Goal: Task Accomplishment & Management: Use online tool/utility

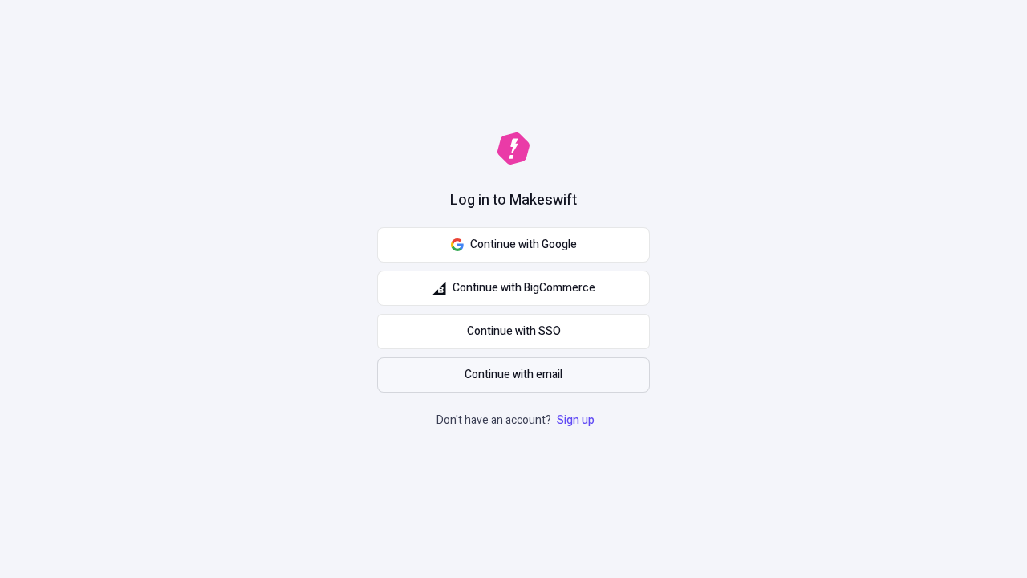
click at [513, 375] on span "Continue with email" at bounding box center [514, 375] width 98 height 18
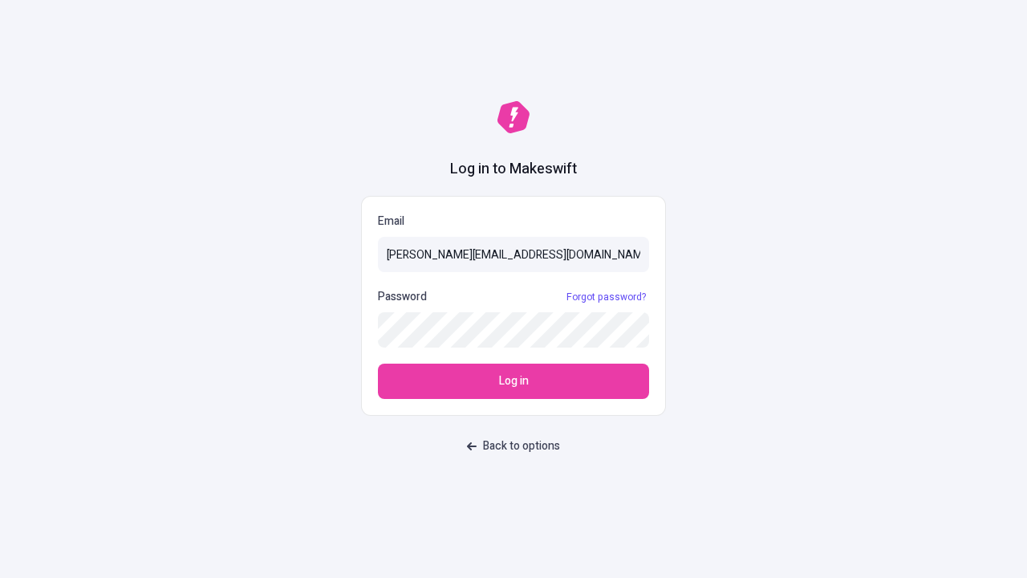
type input "[PERSON_NAME][EMAIL_ADDRESS][DOMAIN_NAME]"
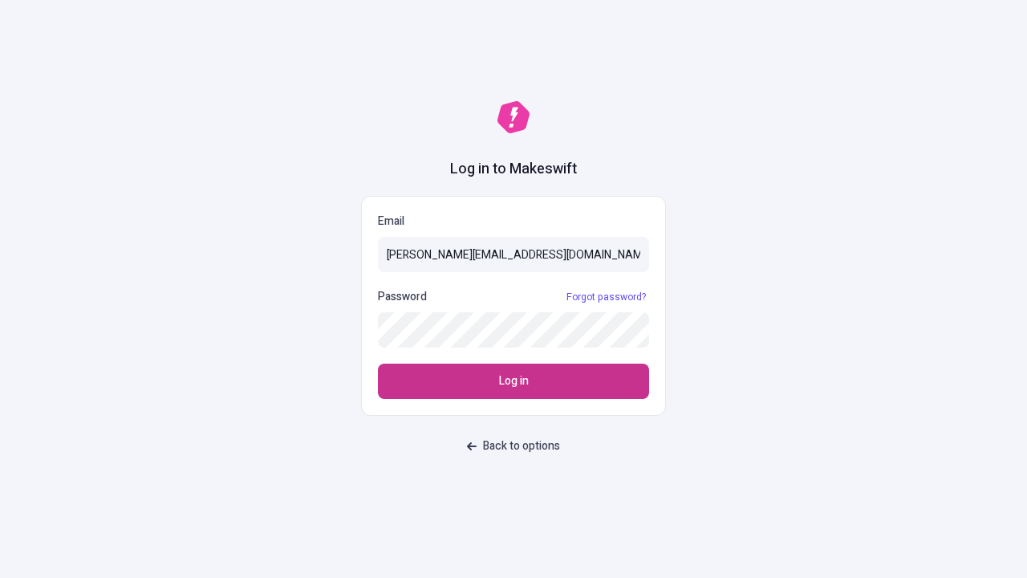
click at [513, 381] on span "Log in" at bounding box center [514, 381] width 30 height 18
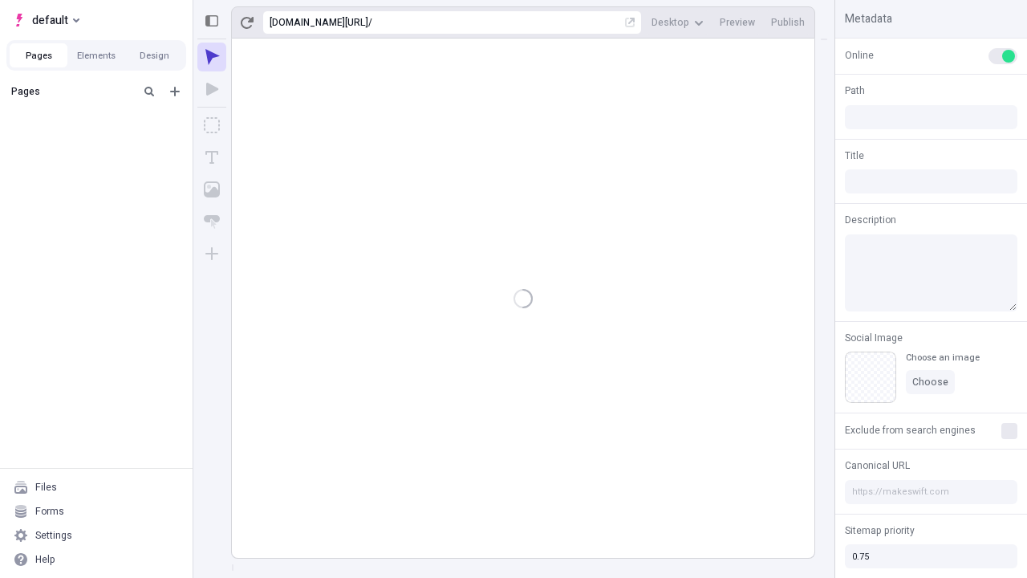
type input "/deep-link-tenuis"
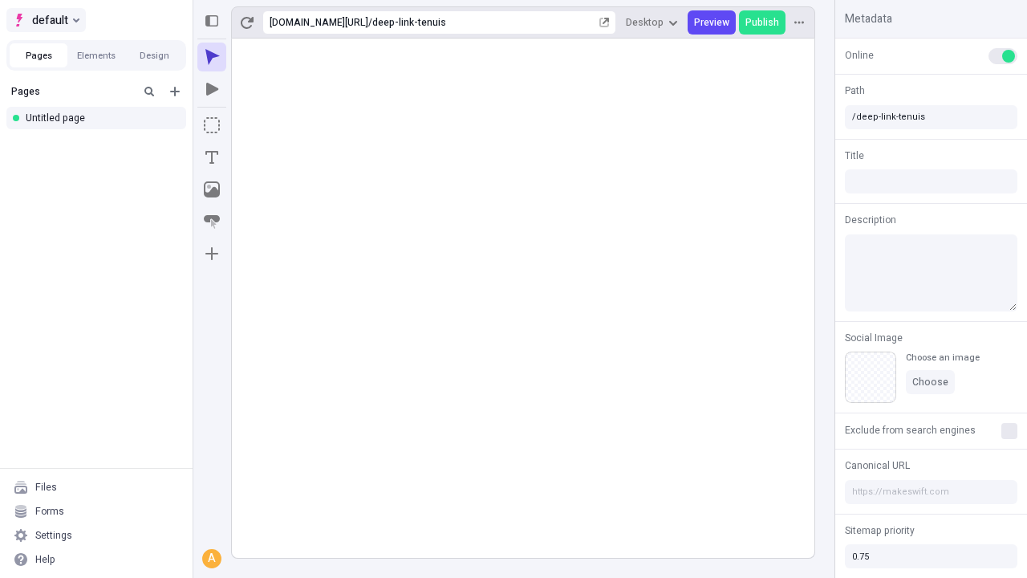
click at [45, 20] on span "default" at bounding box center [50, 19] width 36 height 19
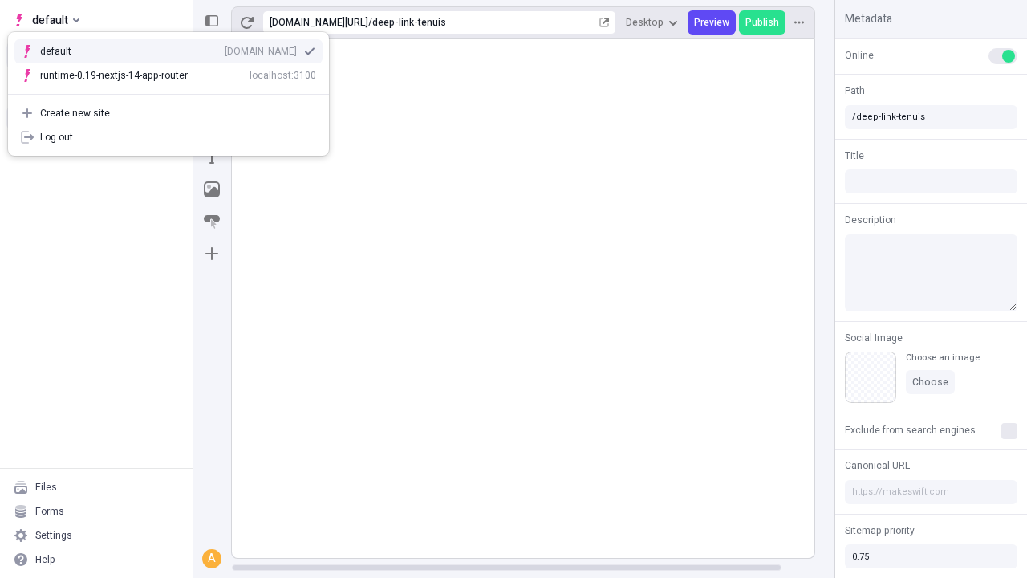
click at [168, 113] on div "Create new site" at bounding box center [178, 113] width 276 height 13
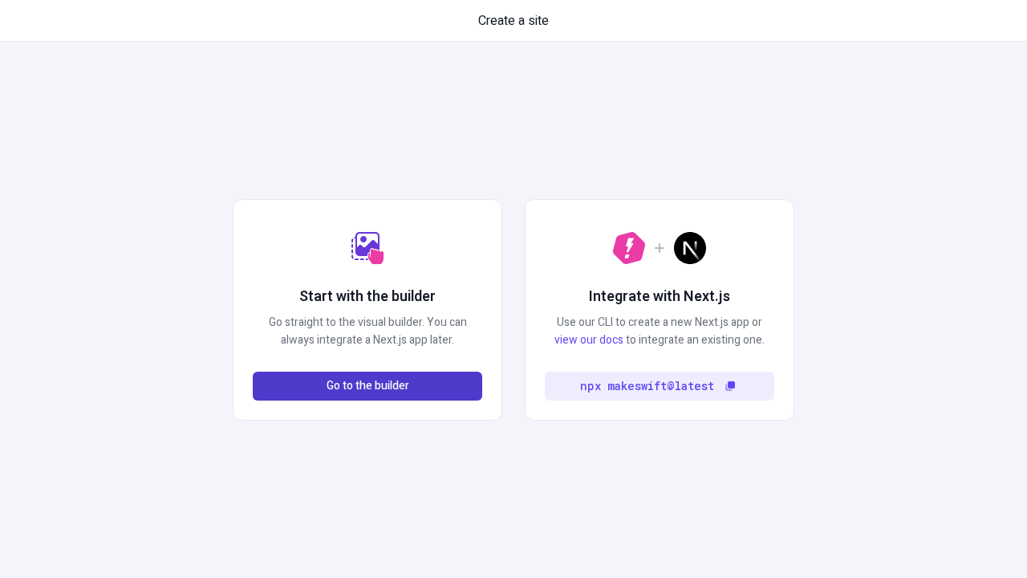
click at [367, 386] on span "Go to the builder" at bounding box center [368, 386] width 83 height 18
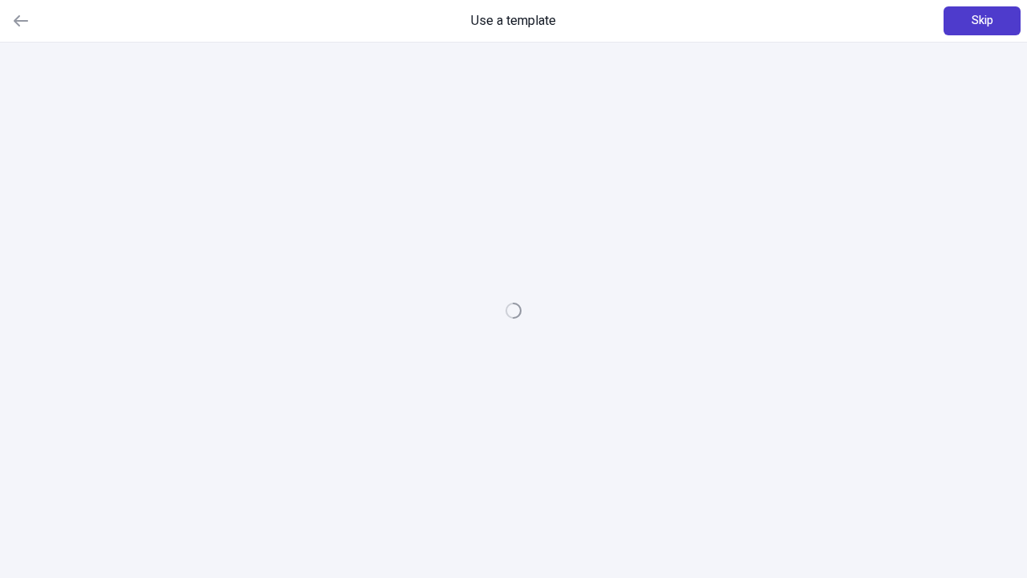
click at [982, 21] on span "Skip" at bounding box center [983, 21] width 22 height 18
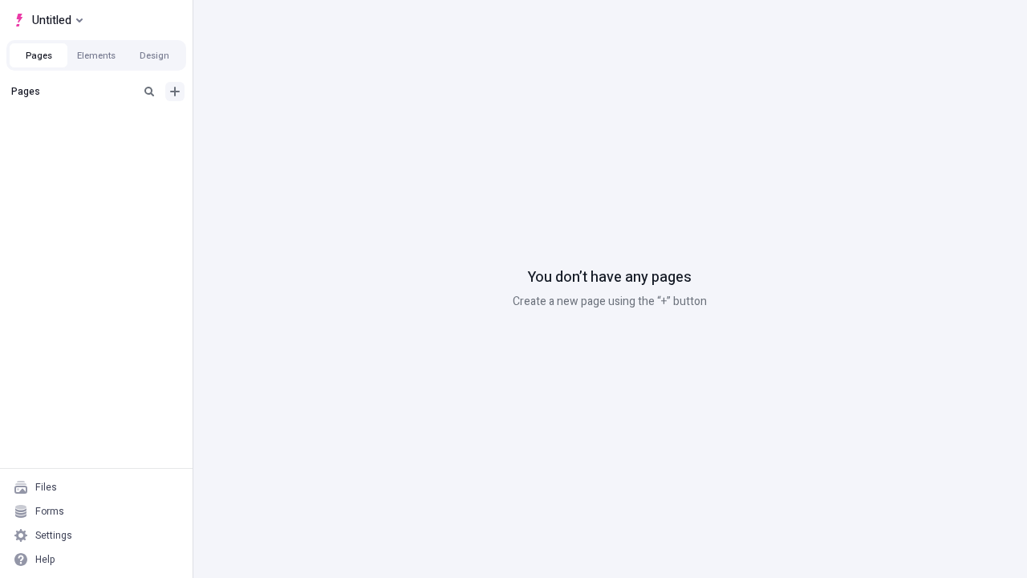
click at [175, 91] on icon "Add new" at bounding box center [175, 92] width 10 height 10
click at [101, 144] on div "Blank page" at bounding box center [101, 147] width 154 height 24
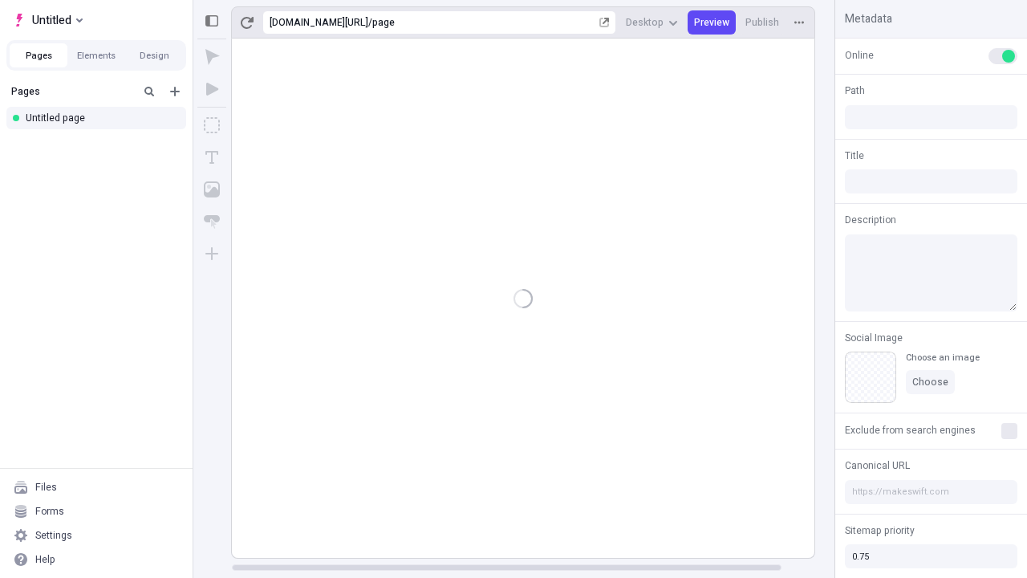
type input "/page"
click at [212, 125] on icon "Box" at bounding box center [212, 125] width 16 height 16
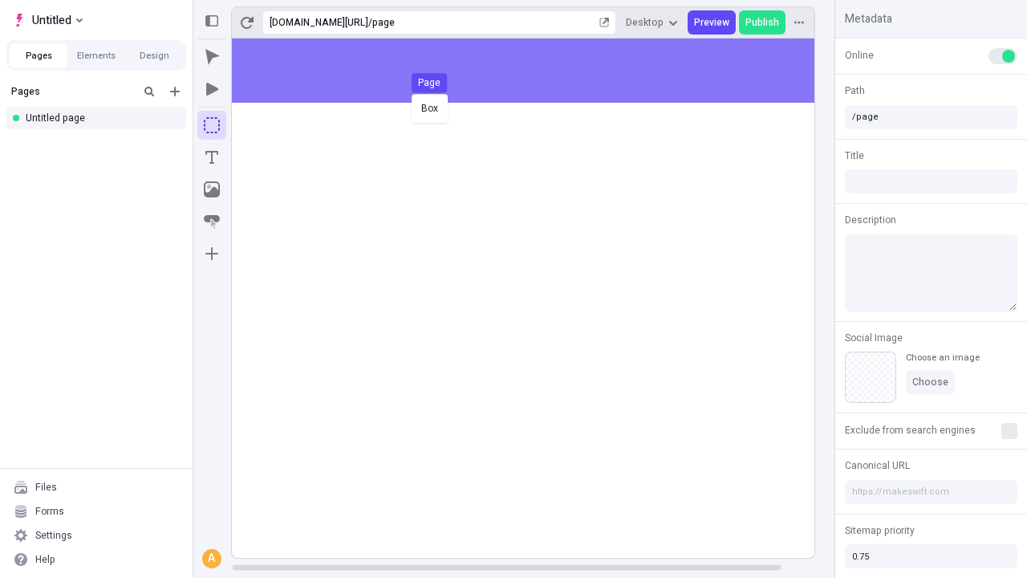
click at [539, 71] on div "Box Page" at bounding box center [513, 289] width 1027 height 578
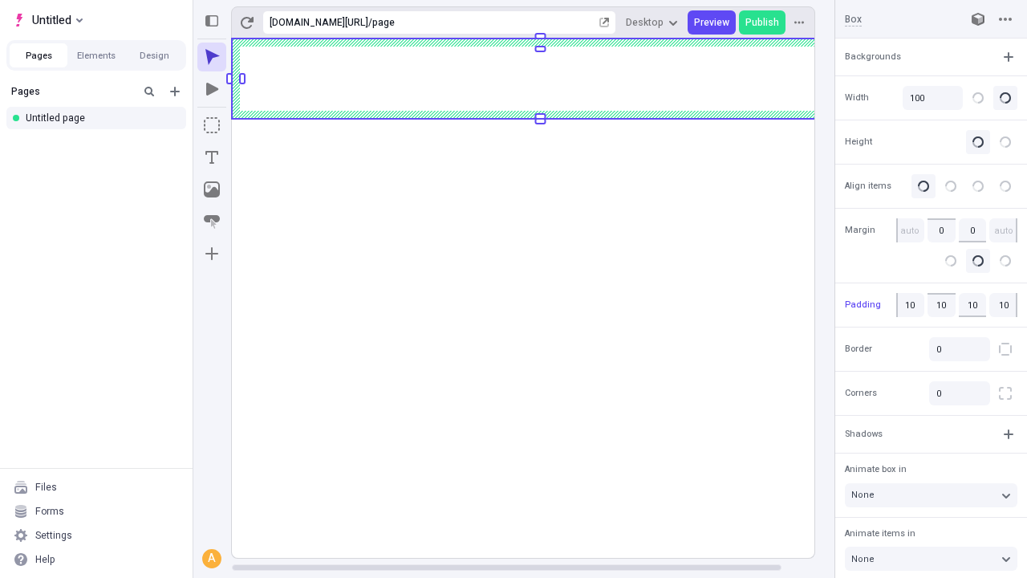
click at [212, 189] on icon "Image" at bounding box center [212, 189] width 16 height 16
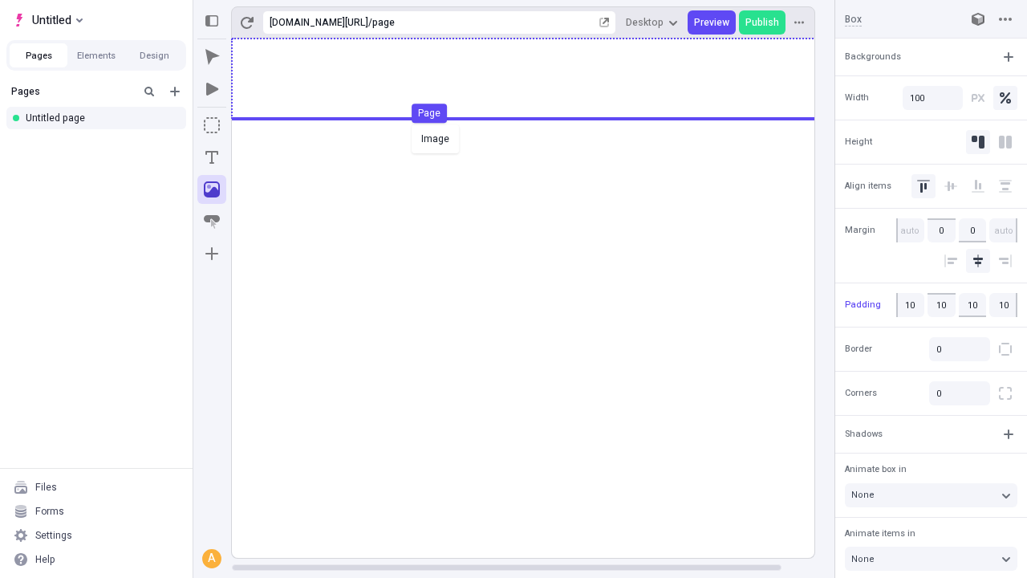
click at [539, 79] on div "Image Page" at bounding box center [513, 289] width 1027 height 578
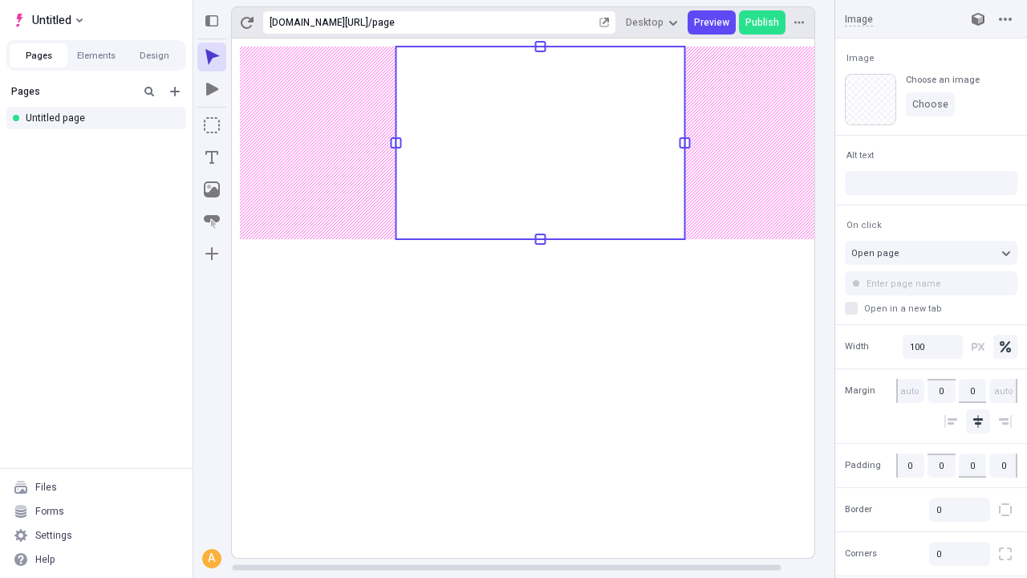
click at [212, 157] on icon "Text" at bounding box center [211, 157] width 13 height 13
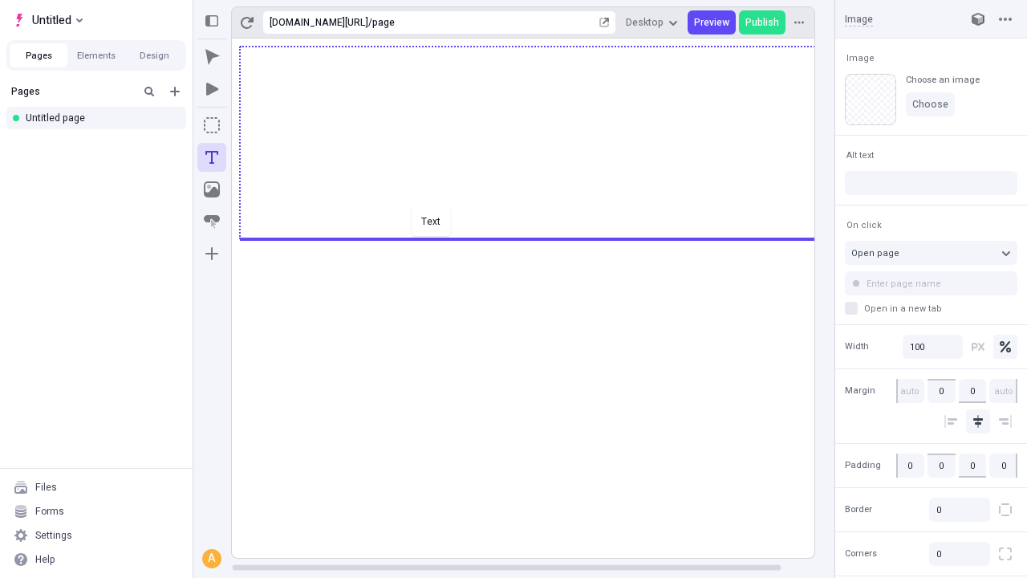
click at [539, 237] on div "Text" at bounding box center [513, 289] width 1027 height 578
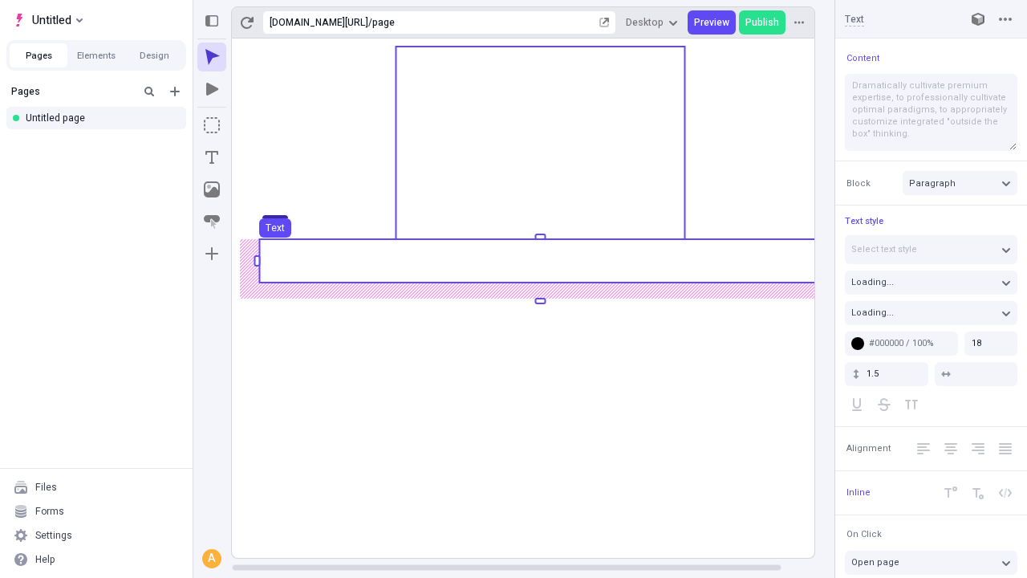
click at [539, 261] on use at bounding box center [540, 260] width 562 height 43
click at [539, 261] on rect at bounding box center [540, 298] width 617 height 519
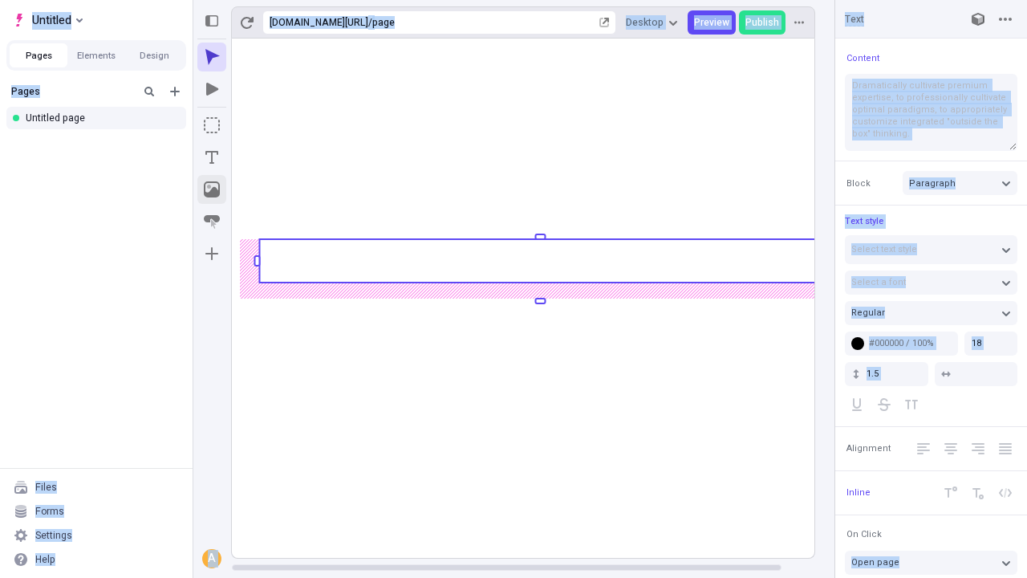
click at [212, 189] on icon "Image" at bounding box center [212, 189] width 16 height 16
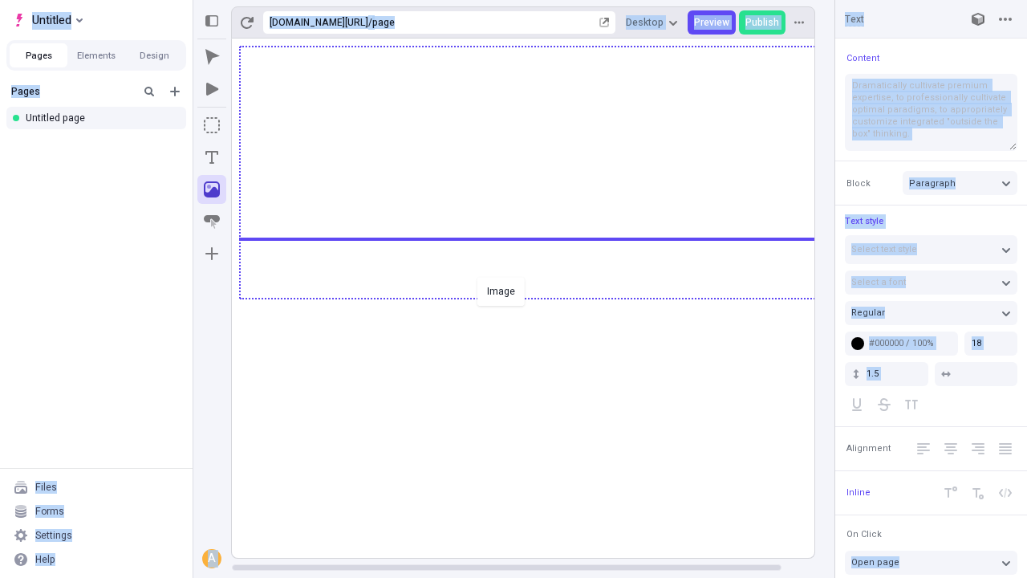
click at [539, 297] on div "Image" at bounding box center [513, 289] width 1027 height 578
